Goal: Use online tool/utility: Utilize a website feature to perform a specific function

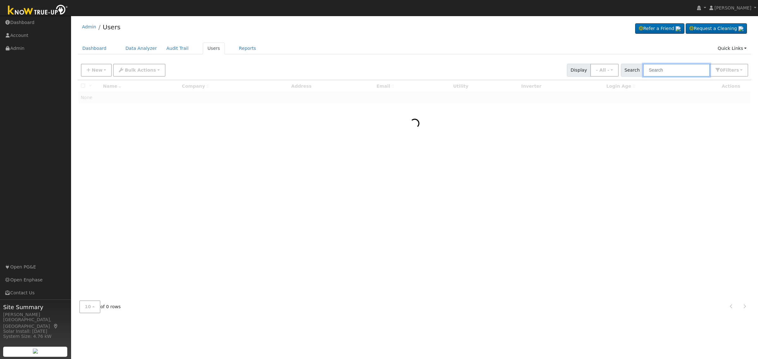
click at [691, 74] on input "text" at bounding box center [676, 70] width 67 height 13
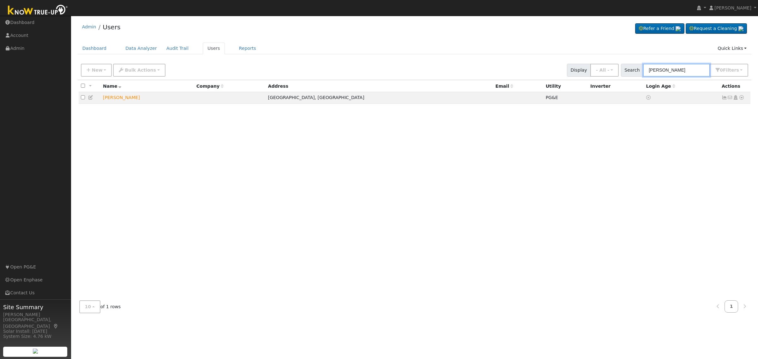
type input "maria rojas"
click at [741, 98] on icon at bounding box center [741, 97] width 6 height 4
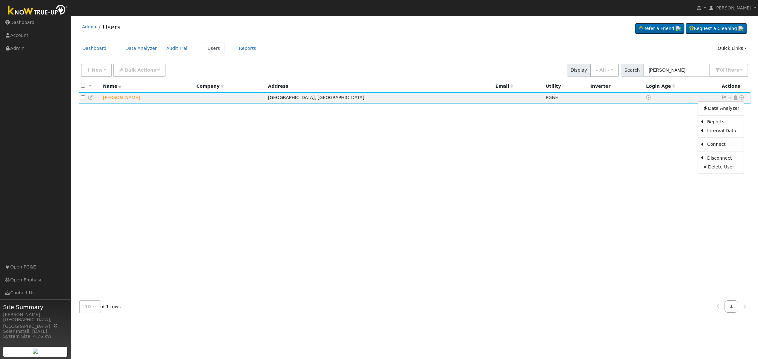
click at [0, 0] on link "Scenario" at bounding box center [0, 0] width 0 height 0
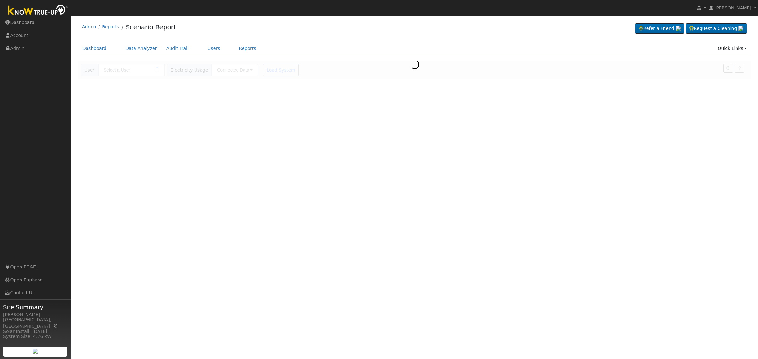
type input "[PERSON_NAME]"
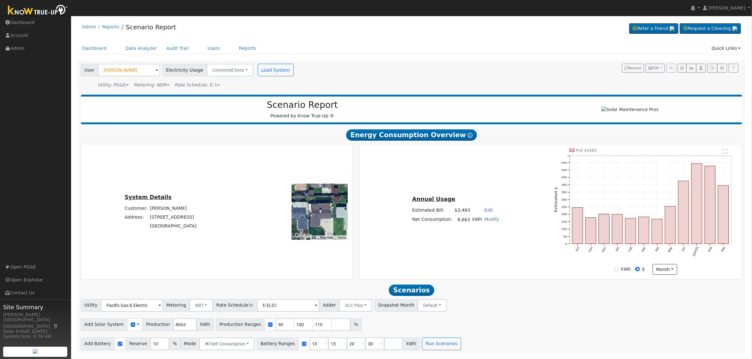
click at [217, 84] on icon at bounding box center [218, 85] width 3 height 4
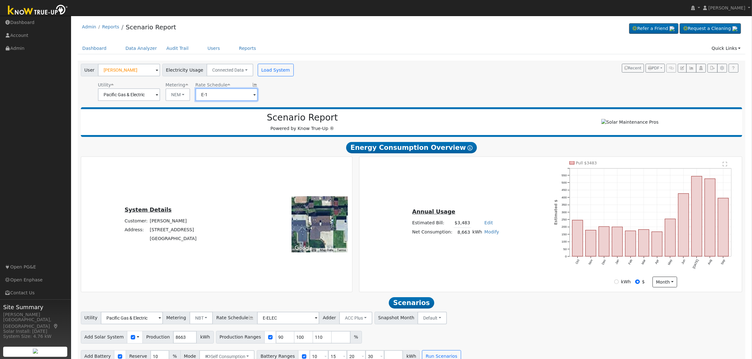
click at [249, 95] on input "E-1" at bounding box center [226, 94] width 62 height 13
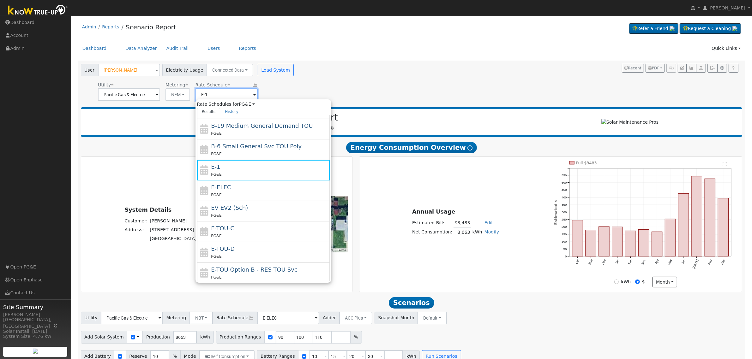
scroll to position [79, 0]
click at [243, 247] on div "E-TOU-D PG&E" at bounding box center [269, 249] width 117 height 15
type input "E-TOU-D"
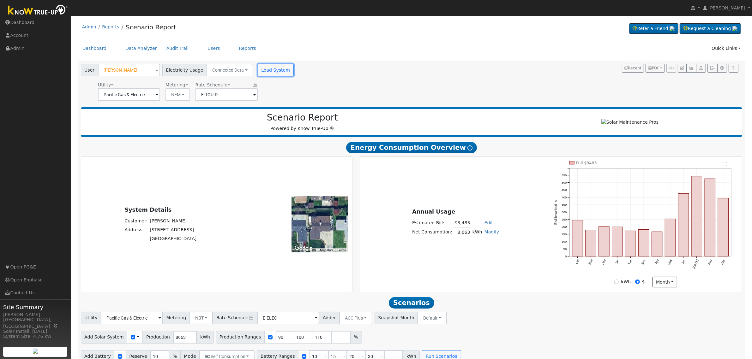
click at [268, 73] on button "Load System" at bounding box center [276, 70] width 36 height 13
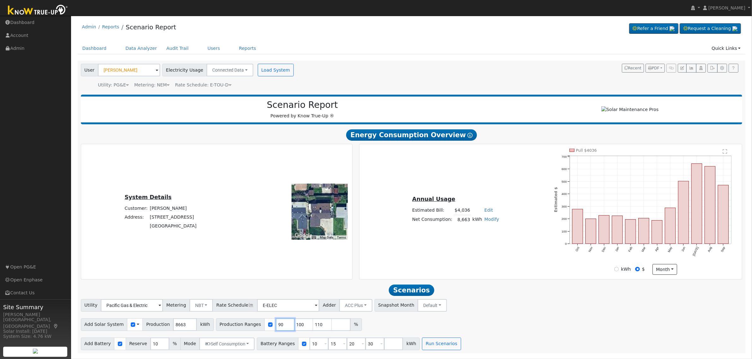
click at [276, 331] on input "90" at bounding box center [285, 325] width 19 height 13
type input "100"
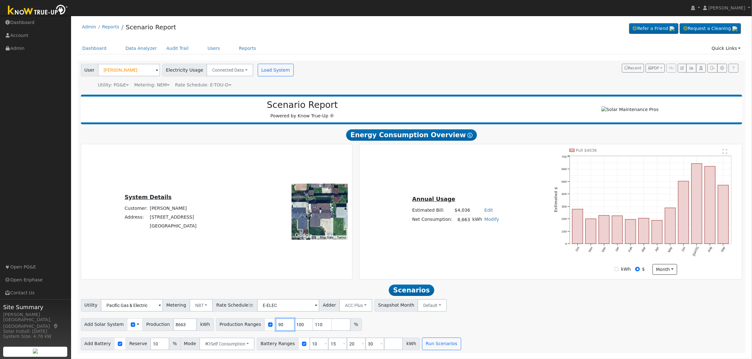
type input "110"
click at [276, 331] on input "100" at bounding box center [285, 325] width 19 height 13
type input "110"
click at [276, 331] on input "110" at bounding box center [285, 325] width 19 height 13
click at [276, 331] on input "number" at bounding box center [285, 325] width 19 height 13
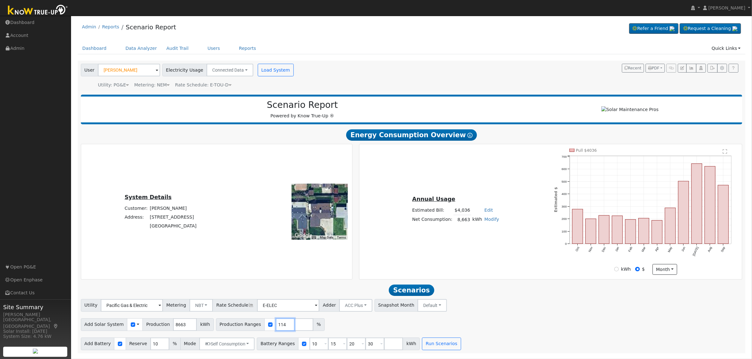
type input "114"
click at [151, 345] on input "10" at bounding box center [159, 344] width 19 height 13
type input "20"
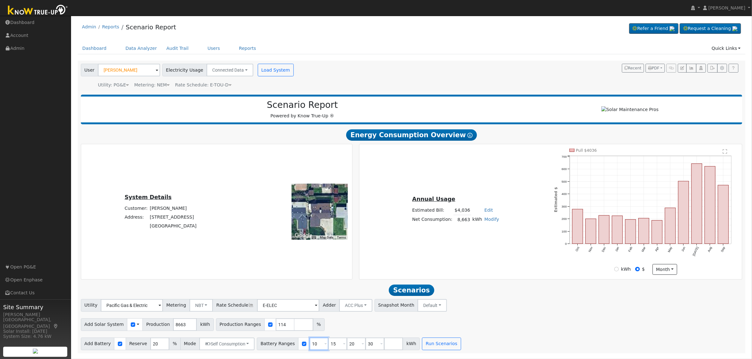
click at [309, 349] on input "10" at bounding box center [318, 344] width 19 height 13
type input "15"
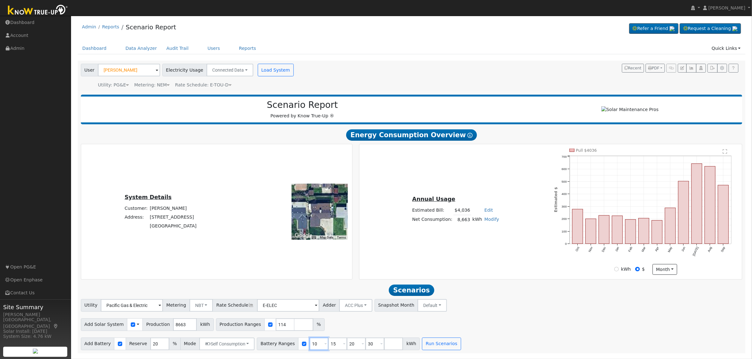
type input "20"
type input "30"
click at [309, 349] on input "15" at bounding box center [318, 344] width 19 height 13
type input "20"
type input "30"
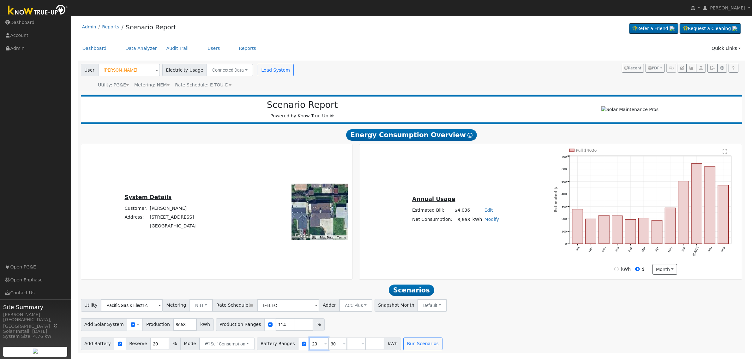
click at [309, 349] on input "20" at bounding box center [318, 344] width 19 height 13
type input "30"
click at [309, 349] on input "number" at bounding box center [318, 344] width 19 height 13
type input "13.5"
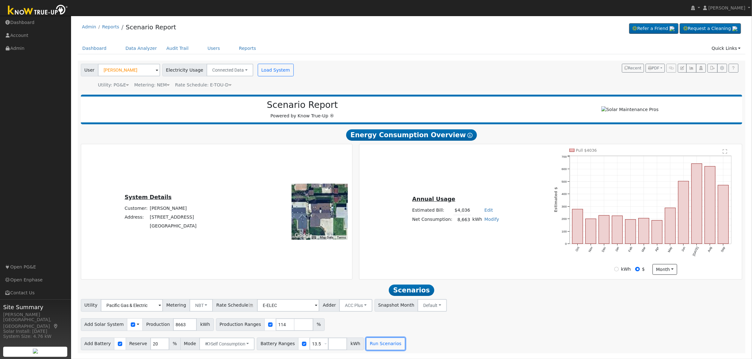
click at [373, 349] on button "Run Scenarios" at bounding box center [385, 344] width 39 height 13
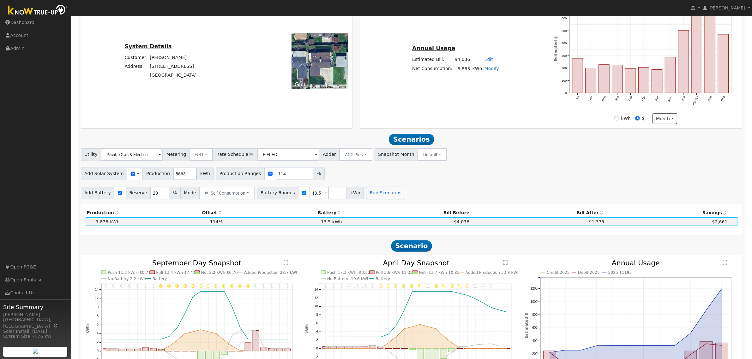
scroll to position [150, 0]
click at [467, 189] on div "Add Battery Reserve 20 % Mode Self Consumption Self Consumption Peak Savings AC…" at bounding box center [412, 192] width 664 height 15
click at [282, 179] on input "114" at bounding box center [285, 174] width 19 height 13
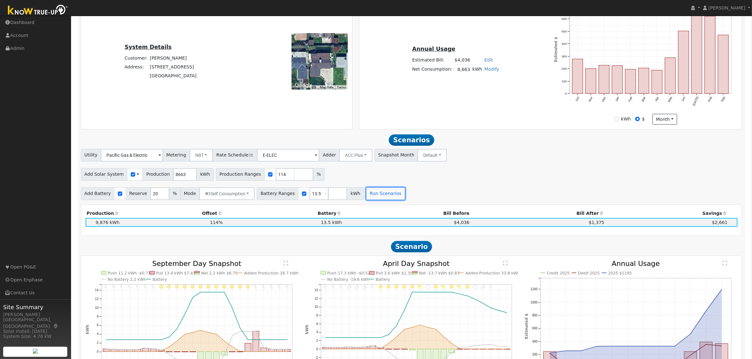
click at [378, 200] on button "Run Scenarios" at bounding box center [385, 194] width 39 height 13
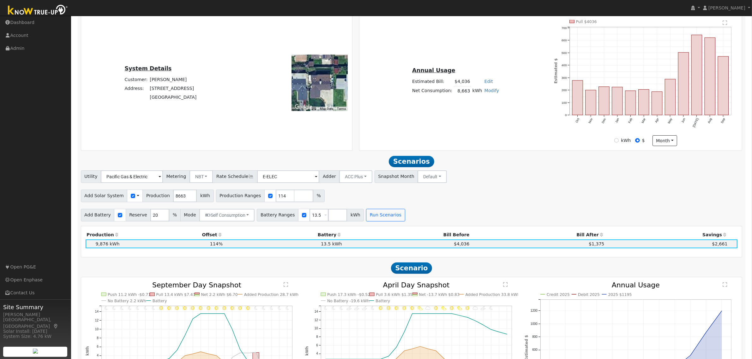
scroll to position [111, 0]
